Goal: Task Accomplishment & Management: Use online tool/utility

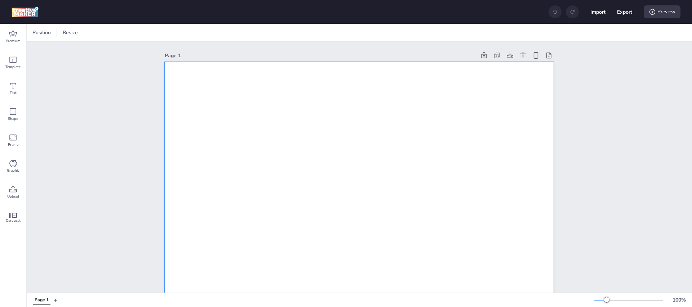
click at [99, 32] on div at bounding box center [98, 32] width 11 height 7
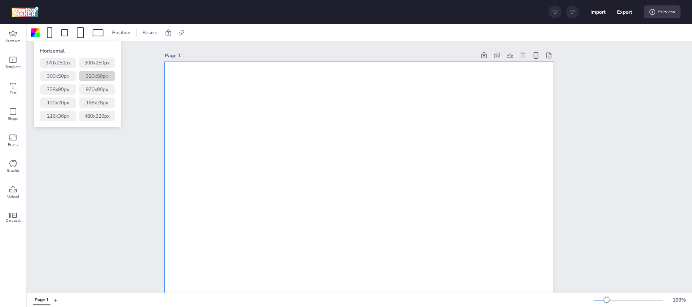
click at [97, 75] on button "320 x 50 px" at bounding box center [97, 76] width 36 height 10
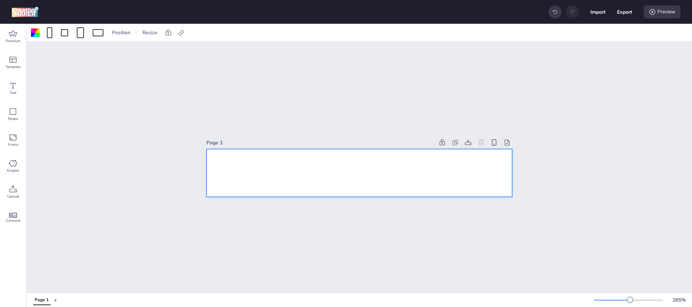
click at [309, 165] on div at bounding box center [358, 173] width 305 height 48
click at [309, 167] on div at bounding box center [358, 173] width 305 height 48
click at [229, 164] on div at bounding box center [358, 173] width 305 height 48
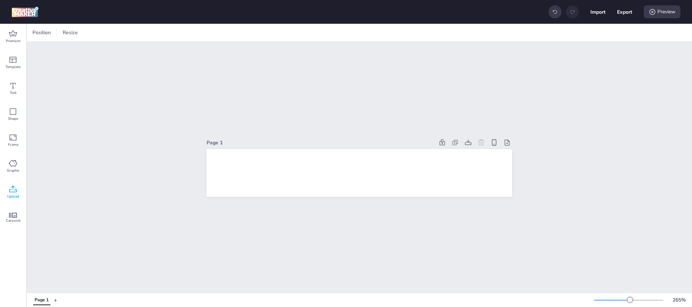
click at [7, 189] on div "Upload" at bounding box center [13, 192] width 26 height 26
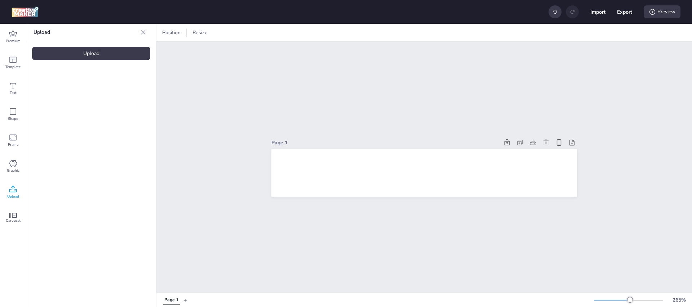
click at [86, 49] on div "Upload" at bounding box center [91, 53] width 118 height 13
click at [56, 103] on img at bounding box center [61, 101] width 44 height 8
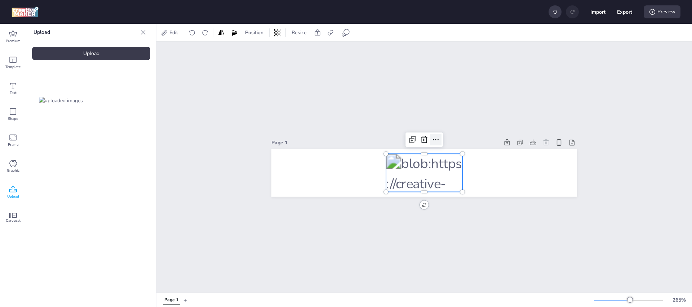
click at [431, 140] on icon at bounding box center [435, 139] width 9 height 9
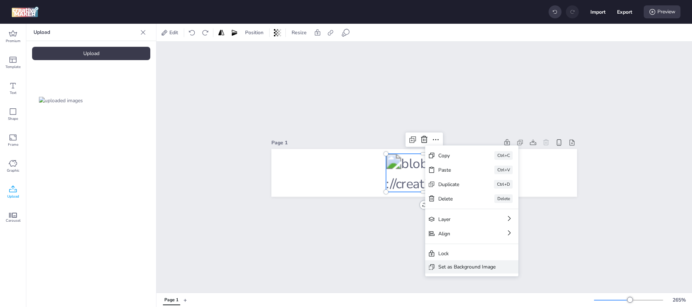
click at [456, 266] on div "Set as Background Image" at bounding box center [466, 267] width 57 height 8
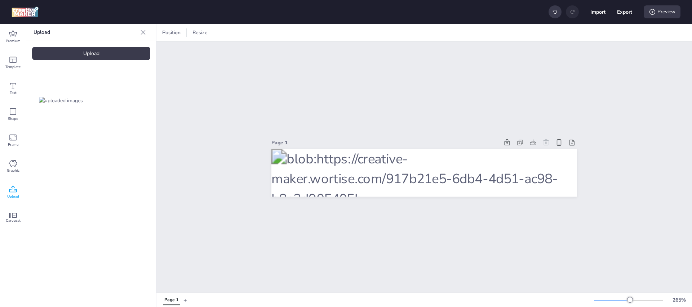
click at [376, 249] on div "Page 1" at bounding box center [423, 167] width 535 height 251
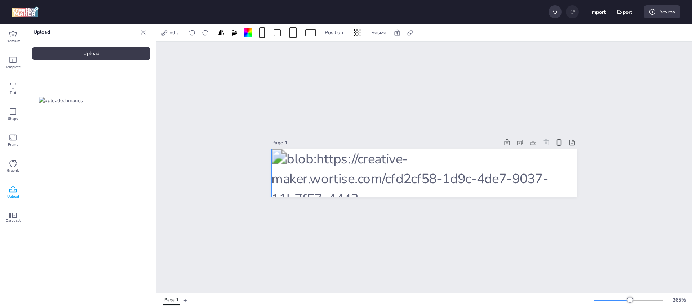
click at [308, 161] on div at bounding box center [423, 173] width 305 height 48
click at [404, 165] on div at bounding box center [423, 173] width 305 height 48
click at [411, 32] on icon at bounding box center [409, 32] width 7 height 7
click at [361, 53] on span "Activate hyperlink" at bounding box center [363, 51] width 40 height 8
click at [339, 53] on input "Activate hyperlink" at bounding box center [336, 54] width 5 height 5
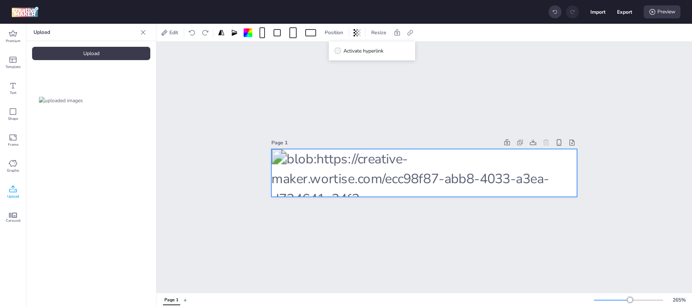
checkbox input "true"
click at [370, 87] on input "[URL][DOMAIN_NAME]" at bounding box center [372, 86] width 66 height 8
paste input "[URL][DOMAIN_NAME]"
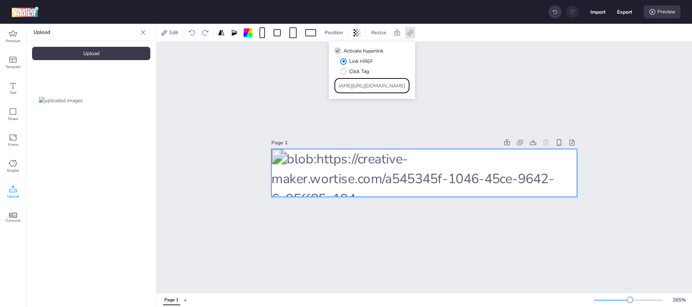
click at [391, 86] on input "https://wortisehttps://[DOMAIN_NAME][URL][DOMAIN_NAME]" at bounding box center [372, 86] width 66 height 8
paste input "[DOMAIN_NAME][URL]"
type input "[URL][DOMAIN_NAME]"
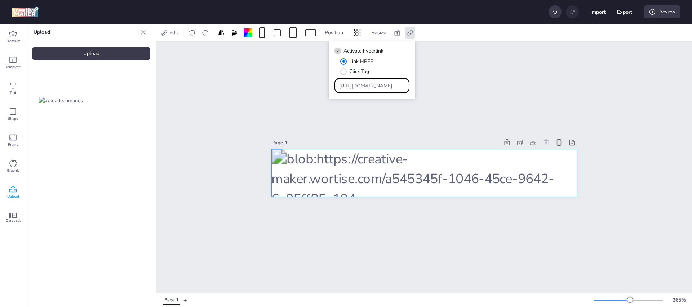
scroll to position [0, 304]
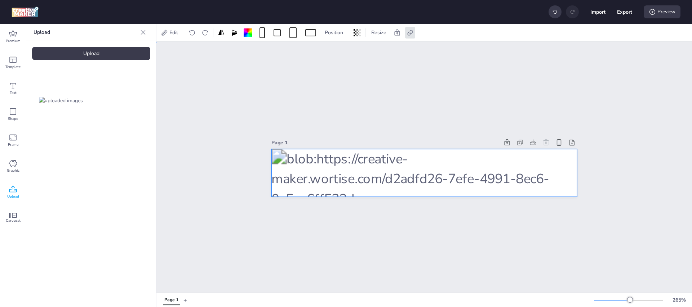
click at [469, 84] on div "Page 1" at bounding box center [423, 167] width 535 height 251
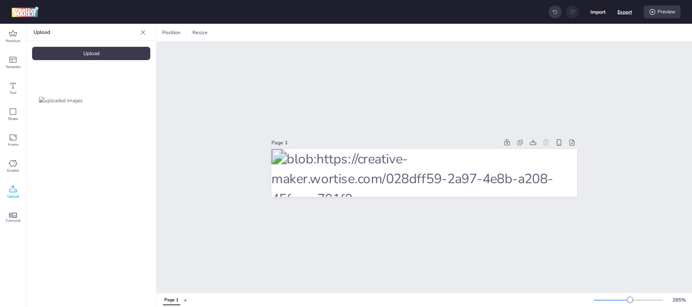
click at [623, 12] on button "Export" at bounding box center [624, 12] width 15 height 15
select select "html"
click at [581, 59] on button "Download" at bounding box center [592, 58] width 68 height 14
